Goal: Task Accomplishment & Management: Manage account settings

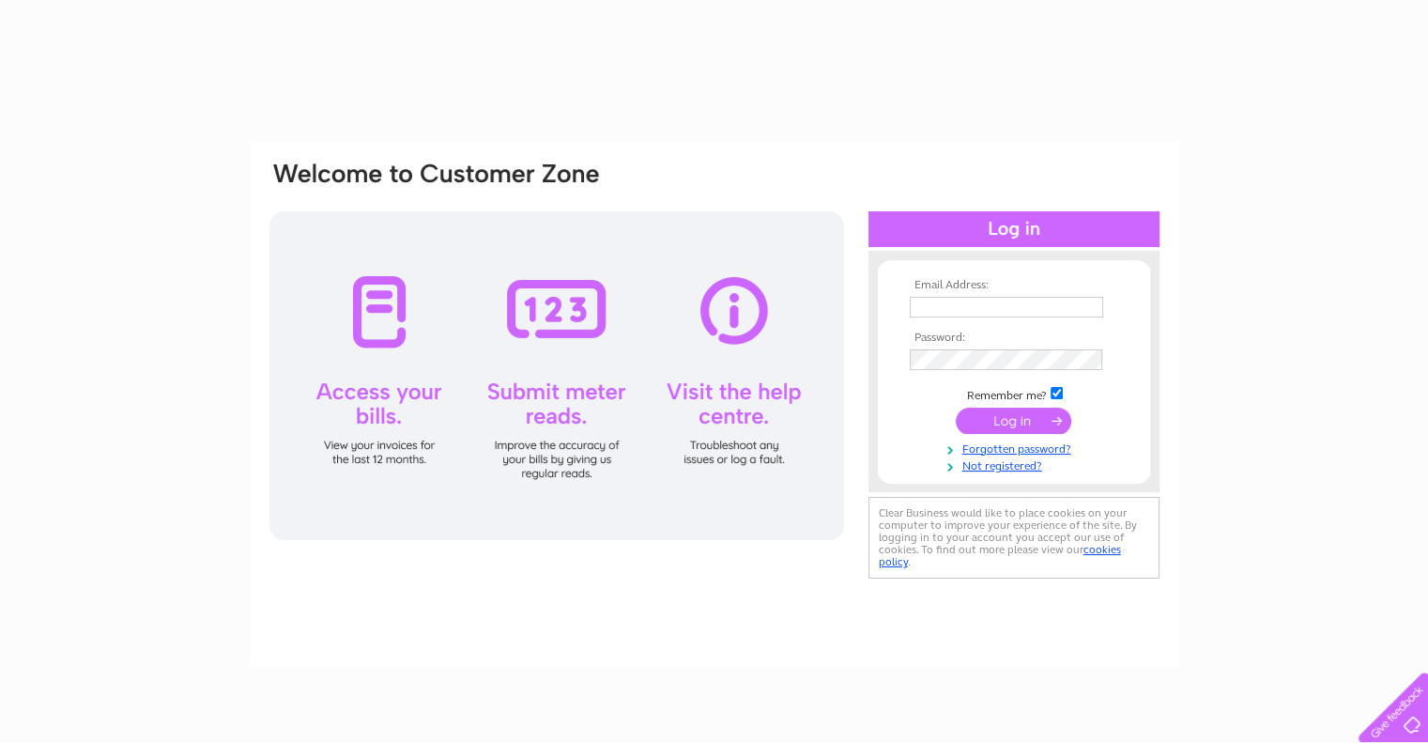
type input "[PERSON_NAME][EMAIL_ADDRESS][PERSON_NAME][DOMAIN_NAME]"
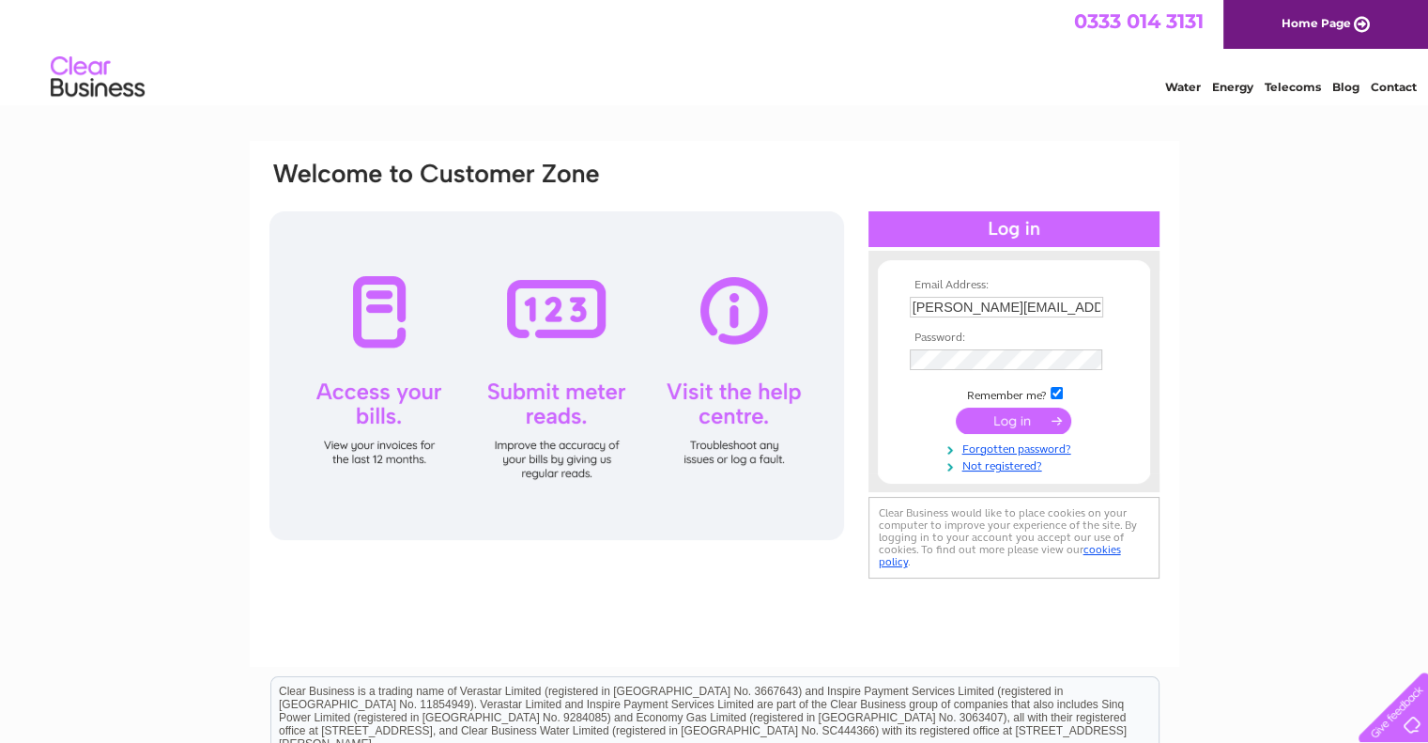
drag, startPoint x: 0, startPoint y: 0, endPoint x: 980, endPoint y: 414, distance: 1064.1
click at [980, 414] on input "submit" at bounding box center [1013, 421] width 115 height 26
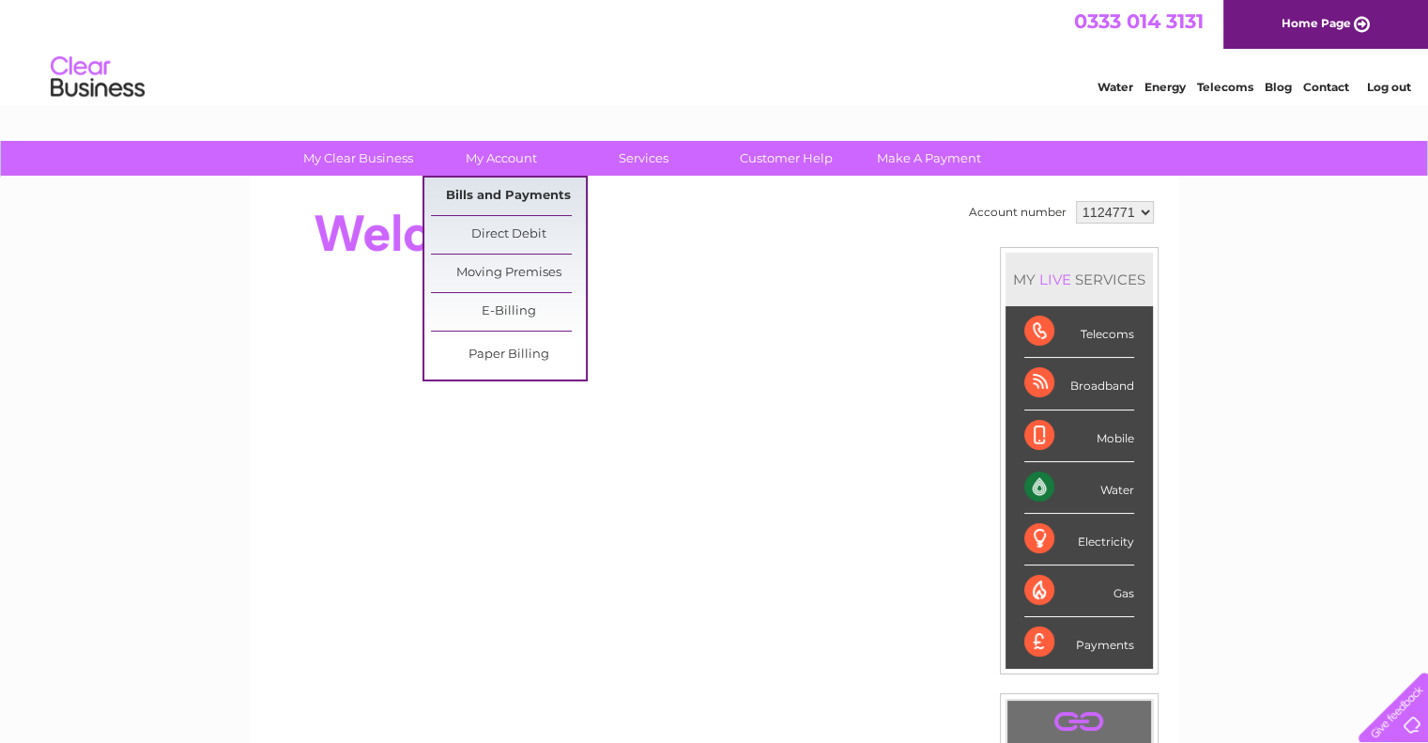
click at [496, 190] on link "Bills and Payments" at bounding box center [508, 196] width 155 height 38
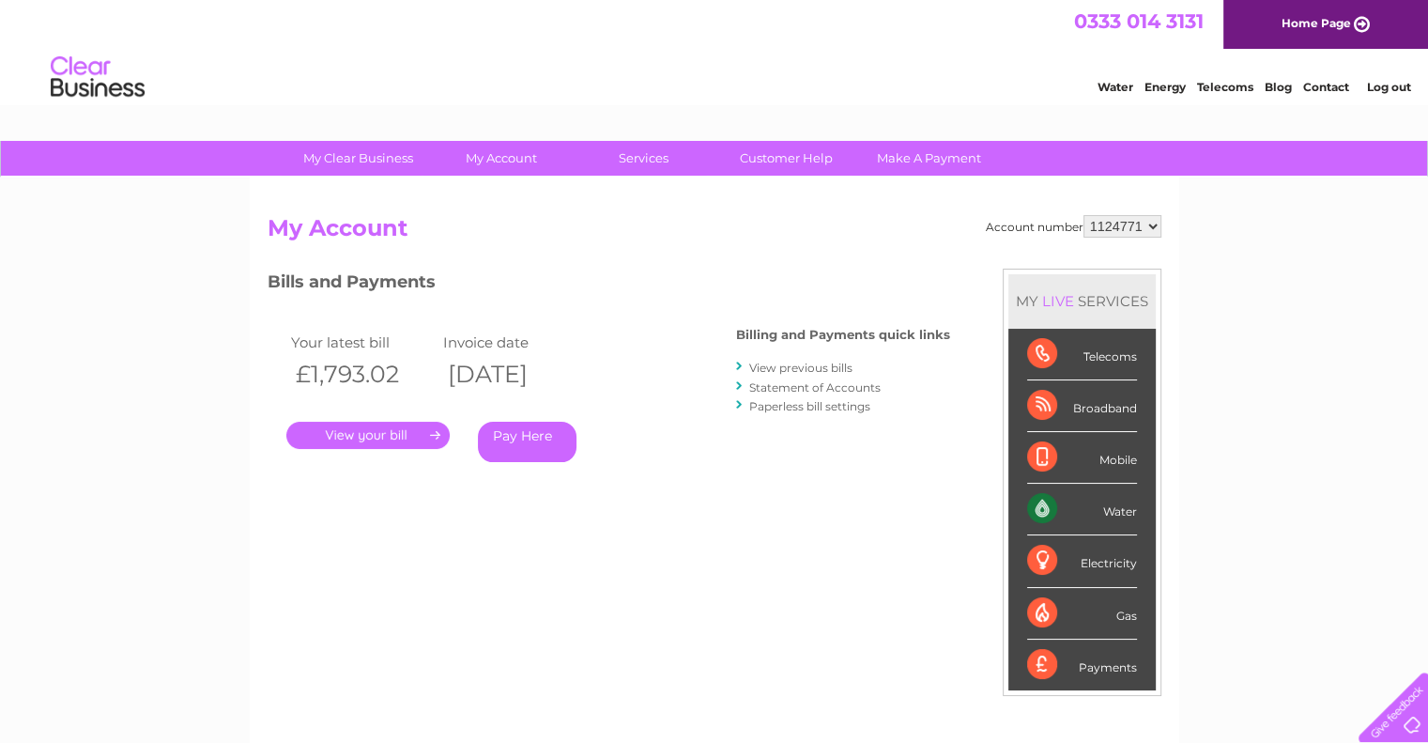
click at [380, 429] on link "." at bounding box center [367, 435] width 163 height 27
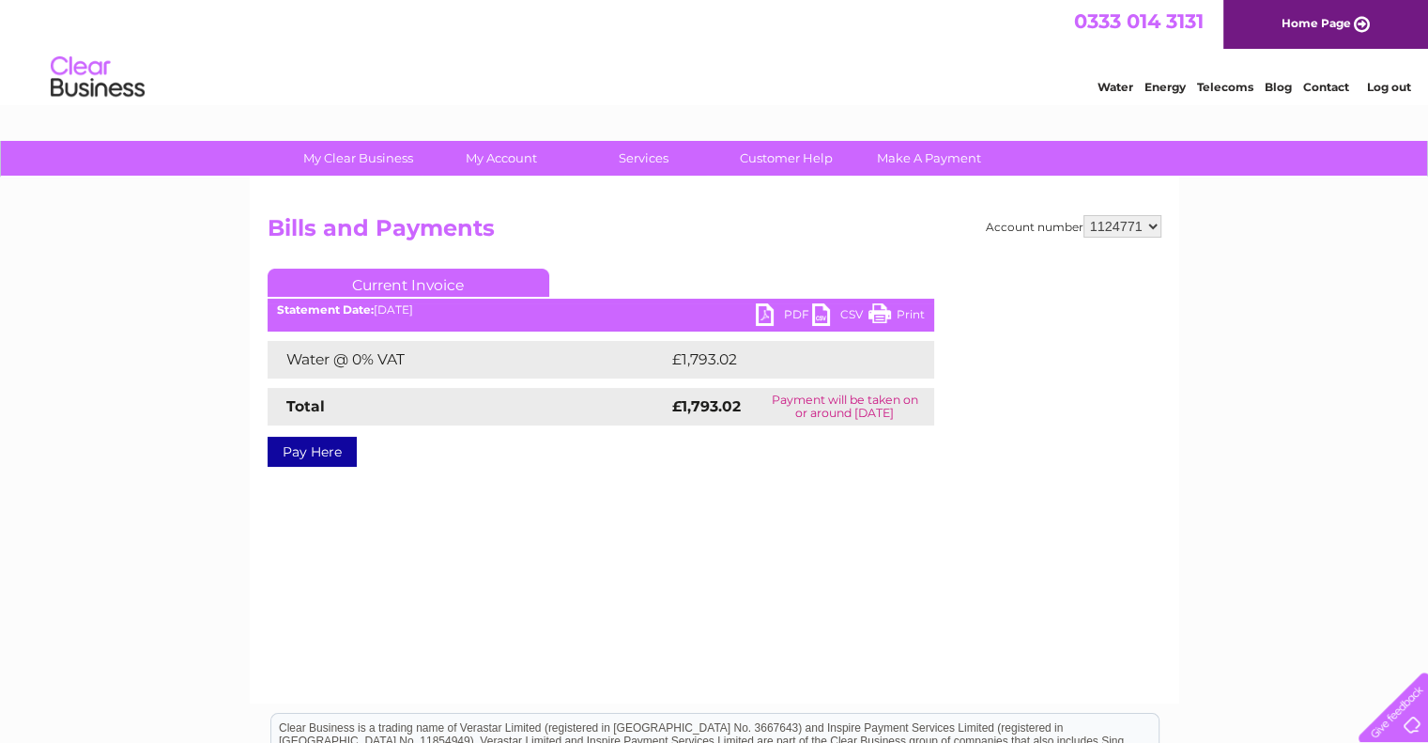
click at [792, 309] on link "PDF" at bounding box center [784, 316] width 56 height 27
